Goal: Use online tool/utility: Utilize a website feature to perform a specific function

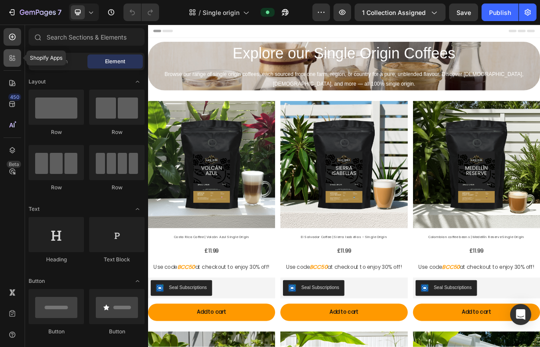
click at [10, 63] on div at bounding box center [13, 58] width 18 height 18
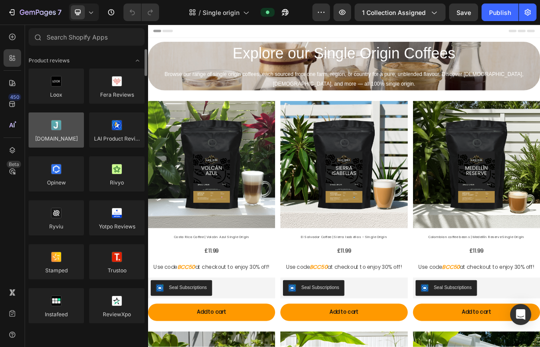
click at [60, 131] on div at bounding box center [56, 130] width 55 height 35
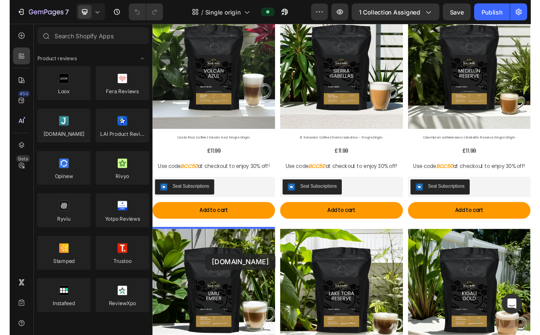
scroll to position [161, 0]
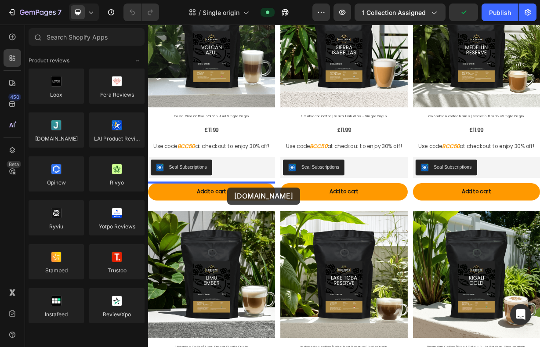
drag, startPoint x: 208, startPoint y: 155, endPoint x: 255, endPoint y: 244, distance: 100.1
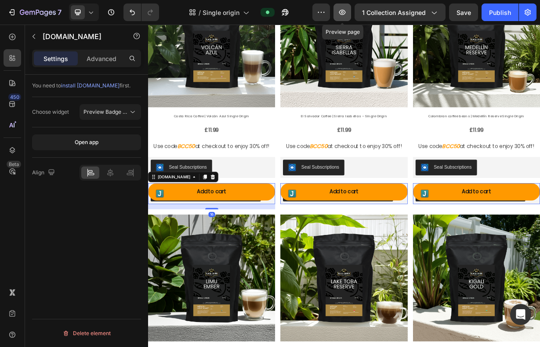
click at [340, 15] on icon "button" at bounding box center [342, 12] width 9 height 9
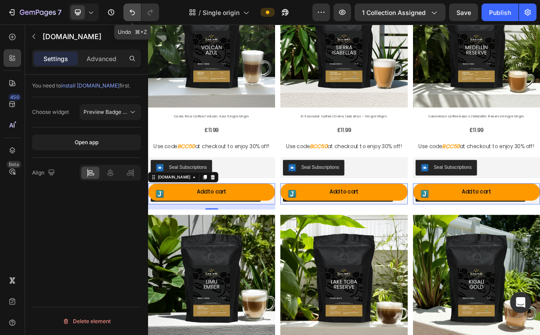
click at [133, 13] on icon "Undo/Redo" at bounding box center [132, 12] width 9 height 9
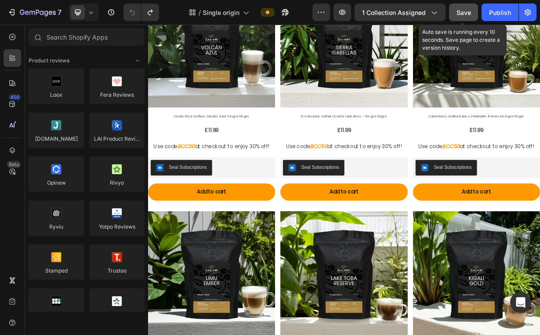
click at [461, 16] on div "Save" at bounding box center [464, 12] width 15 height 9
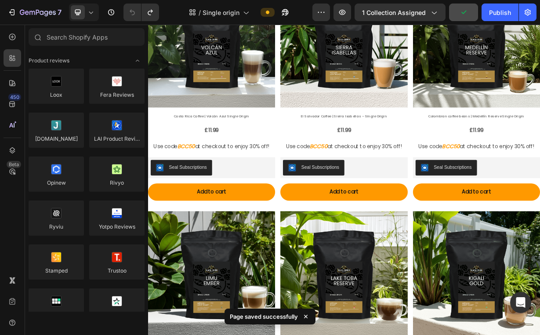
click at [39, 22] on div "7 Version history / Single origin Preview 1 collection assigned Publish" at bounding box center [270, 12] width 540 height 25
click at [39, 18] on button "7" at bounding box center [35, 13] width 62 height 18
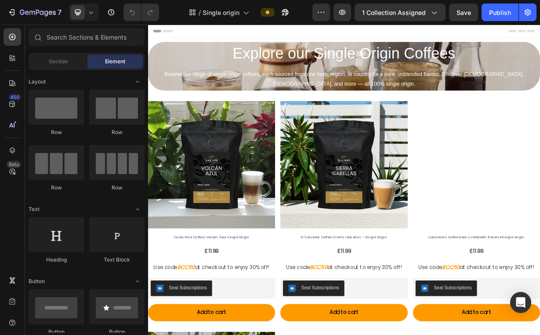
scroll to position [10, 0]
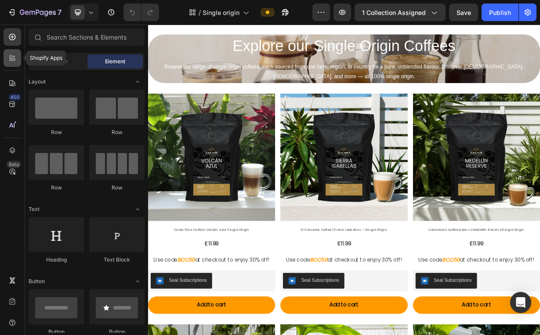
click at [12, 59] on icon at bounding box center [12, 58] width 9 height 9
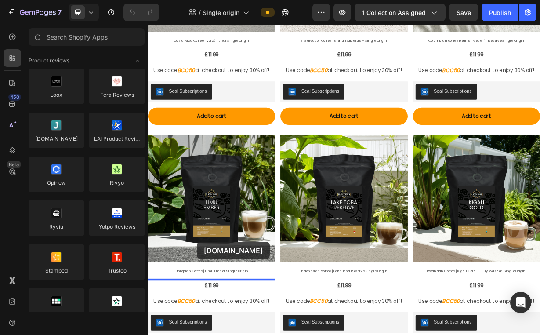
scroll to position [328, 0]
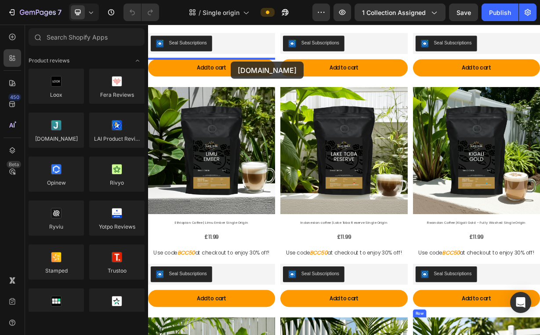
drag, startPoint x: 206, startPoint y: 157, endPoint x: 259, endPoint y: 74, distance: 98.7
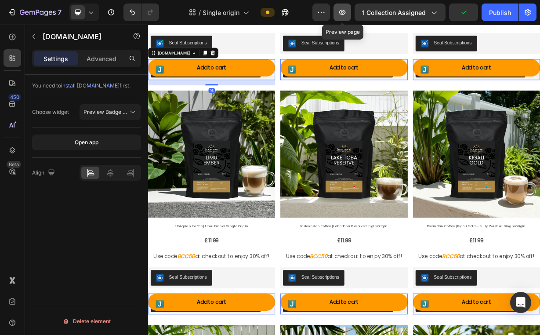
click at [343, 10] on icon "button" at bounding box center [342, 12] width 7 height 5
click at [135, 5] on button "Undo/Redo" at bounding box center [133, 13] width 18 height 18
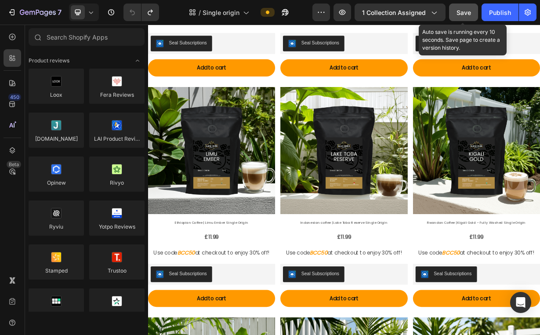
click at [465, 11] on span "Save" at bounding box center [464, 12] width 15 height 7
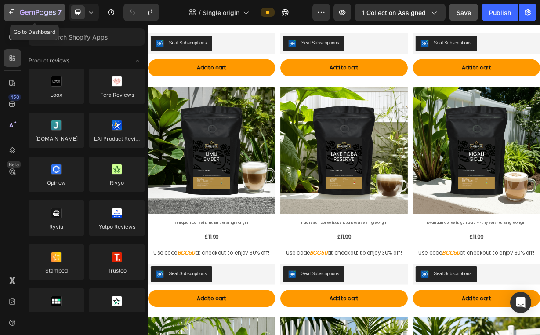
click at [36, 10] on icon "button" at bounding box center [38, 12] width 4 height 5
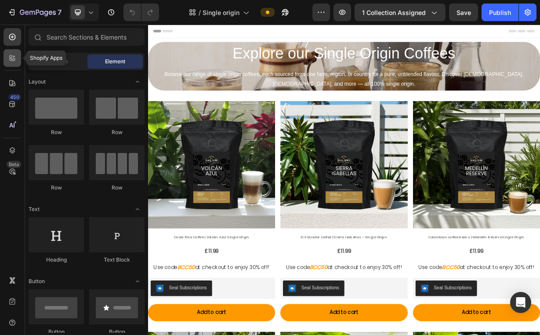
click at [14, 66] on div at bounding box center [13, 58] width 18 height 18
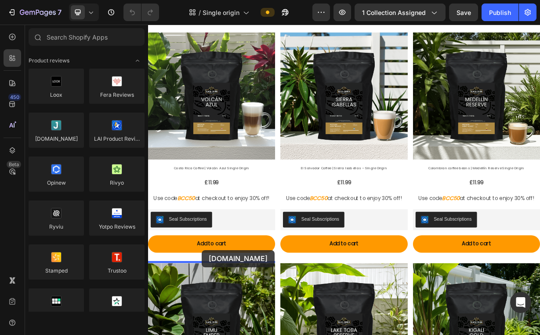
scroll to position [149, 0]
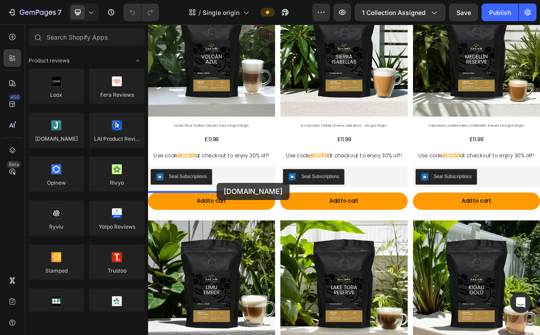
drag, startPoint x: 210, startPoint y: 148, endPoint x: 241, endPoint y: 237, distance: 94.3
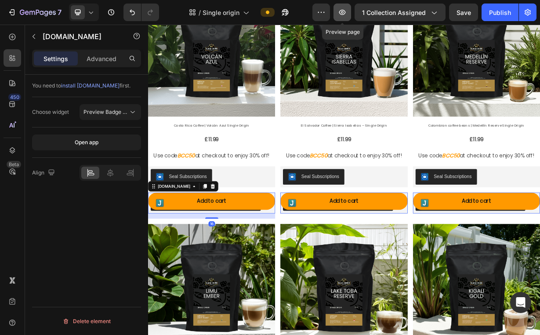
click at [346, 12] on icon "button" at bounding box center [342, 12] width 7 height 5
click at [130, 12] on icon "Undo/Redo" at bounding box center [132, 12] width 9 height 9
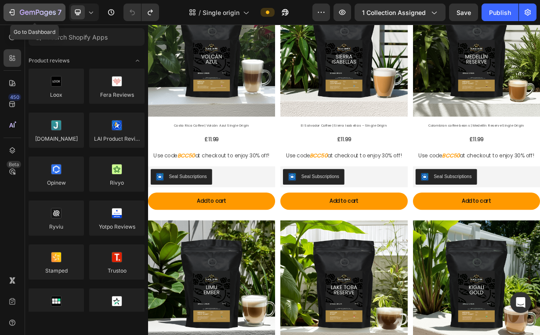
click at [42, 10] on icon "button" at bounding box center [38, 12] width 36 height 7
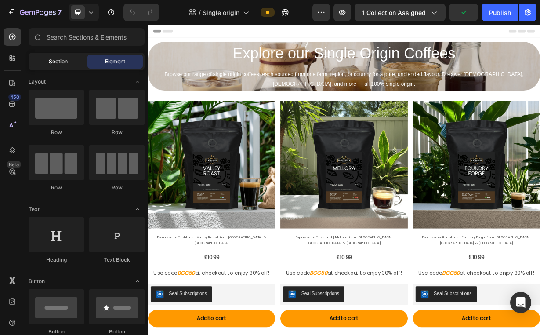
click at [60, 63] on span "Section" at bounding box center [58, 62] width 19 height 8
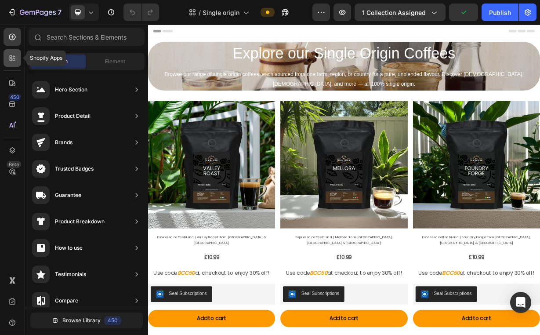
click at [15, 58] on icon at bounding box center [12, 58] width 9 height 9
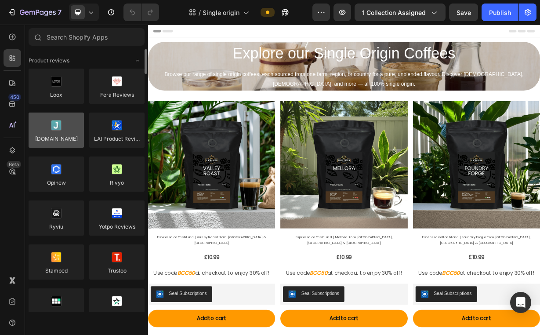
click at [55, 124] on div at bounding box center [56, 130] width 55 height 35
click at [55, 126] on div at bounding box center [56, 130] width 55 height 35
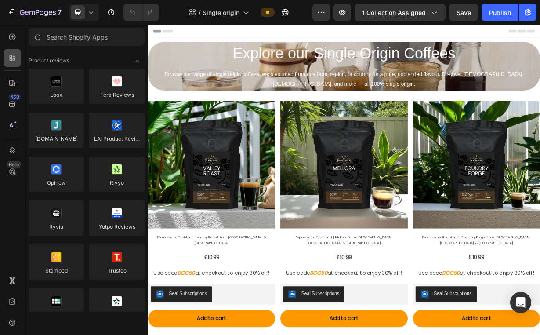
click at [14, 58] on icon at bounding box center [14, 56] width 3 height 3
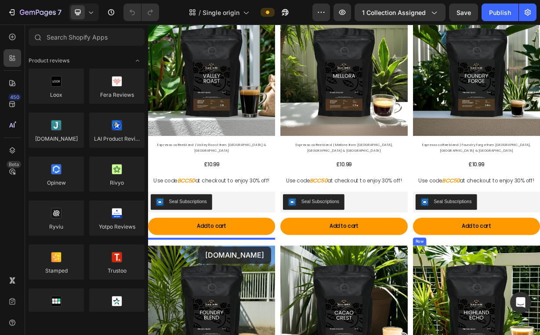
scroll to position [132, 0]
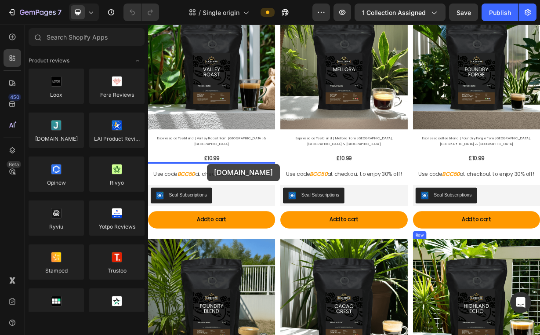
drag, startPoint x: 204, startPoint y: 158, endPoint x: 227, endPoint y: 212, distance: 59.1
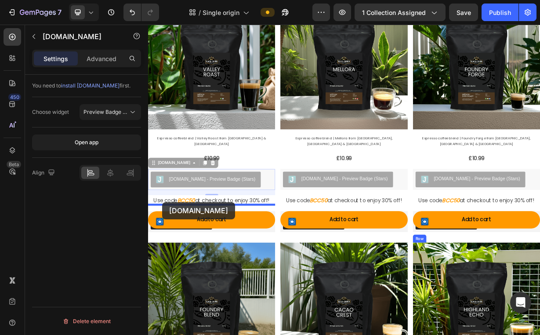
drag, startPoint x: 156, startPoint y: 206, endPoint x: 167, endPoint y: 263, distance: 58.3
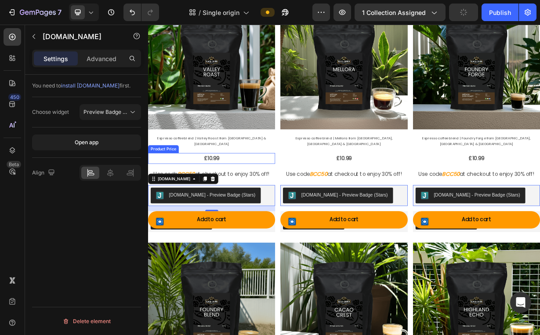
click at [270, 198] on div "£10.99" at bounding box center [233, 204] width 171 height 15
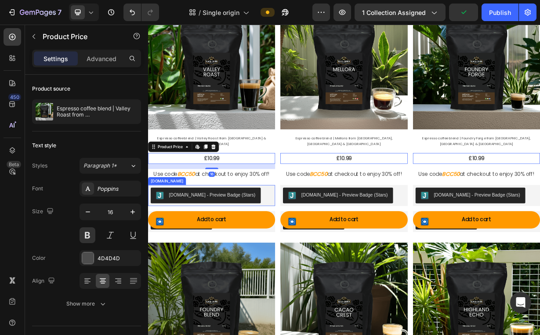
click at [217, 249] on div "[DOMAIN_NAME] - Preview Badge (Stars)" at bounding box center [234, 253] width 117 height 9
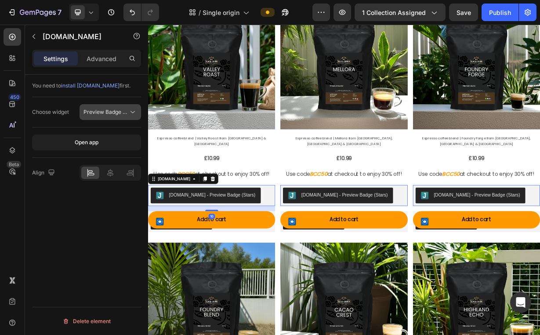
click at [129, 114] on icon at bounding box center [132, 112] width 9 height 9
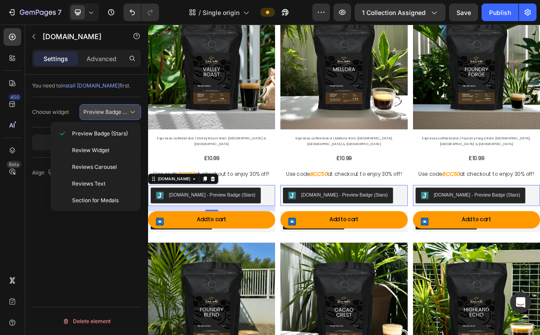
click at [123, 111] on span "Preview Badge (Stars)" at bounding box center [112, 112] width 56 height 7
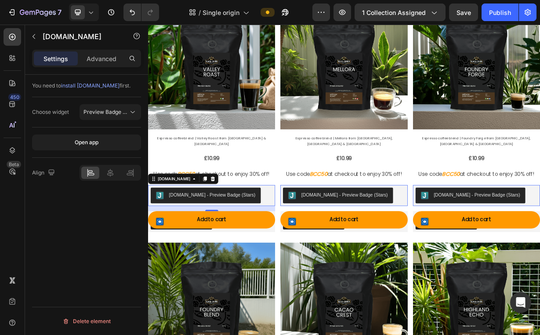
click at [91, 87] on span "install [DOMAIN_NAME]" at bounding box center [90, 85] width 58 height 7
click at [113, 54] on p "Advanced" at bounding box center [102, 58] width 30 height 9
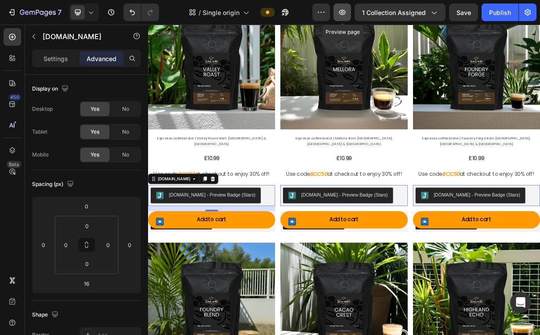
click at [346, 15] on icon "button" at bounding box center [342, 12] width 9 height 9
click at [341, 11] on icon "button" at bounding box center [342, 12] width 7 height 5
click at [232, 229] on icon at bounding box center [235, 232] width 7 height 7
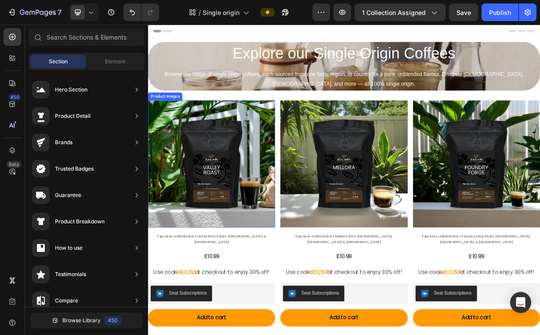
scroll to position [0, 0]
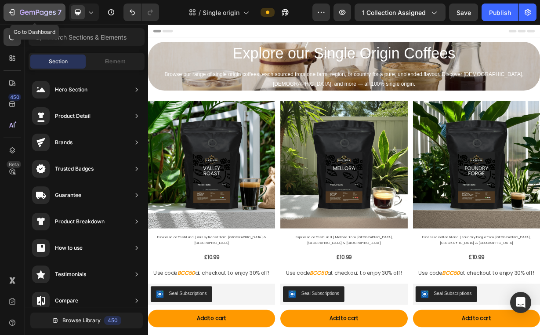
click at [43, 15] on icon "button" at bounding box center [42, 13] width 4 height 4
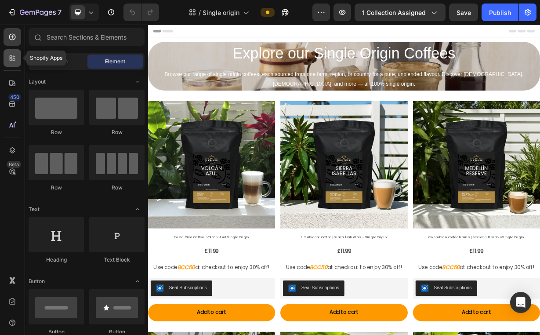
click at [11, 61] on icon at bounding box center [11, 59] width 3 height 3
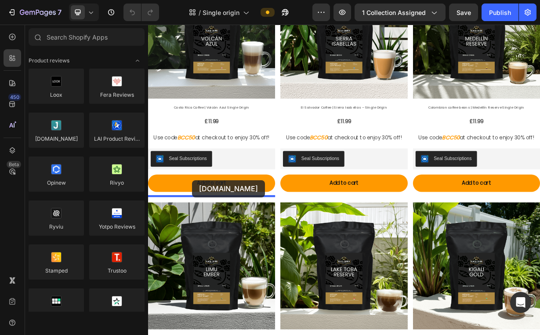
scroll to position [182, 0]
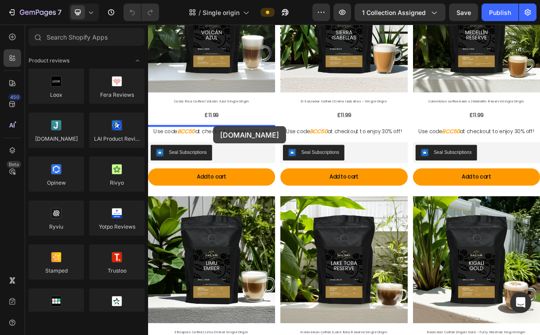
drag, startPoint x: 208, startPoint y: 158, endPoint x: 236, endPoint y: 161, distance: 27.5
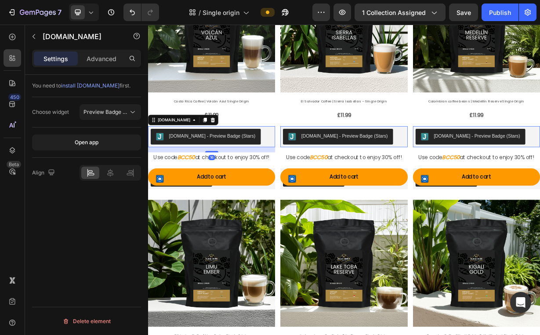
click at [95, 88] on span "install [DOMAIN_NAME]" at bounding box center [90, 85] width 58 height 7
